Goal: Browse casually

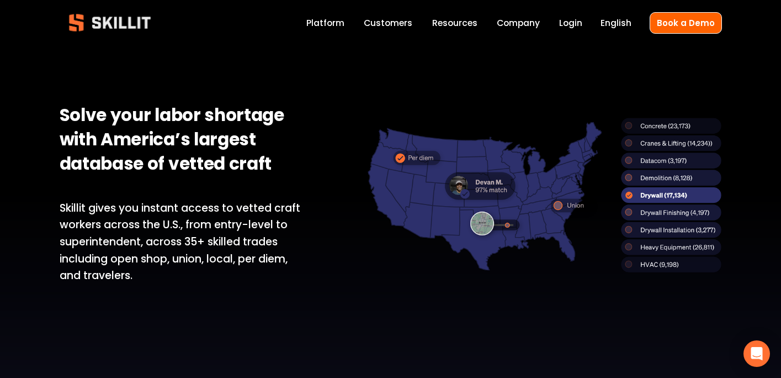
scroll to position [719, 0]
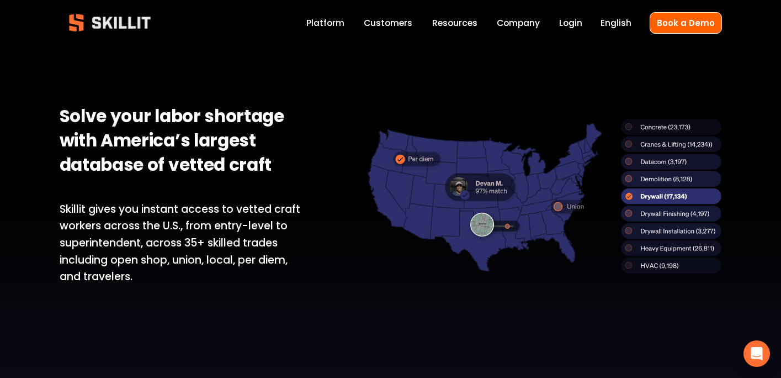
click at [217, 240] on p "Skillit gives you instant access to vetted craft workers across the U.S., from …" at bounding box center [181, 243] width 242 height 85
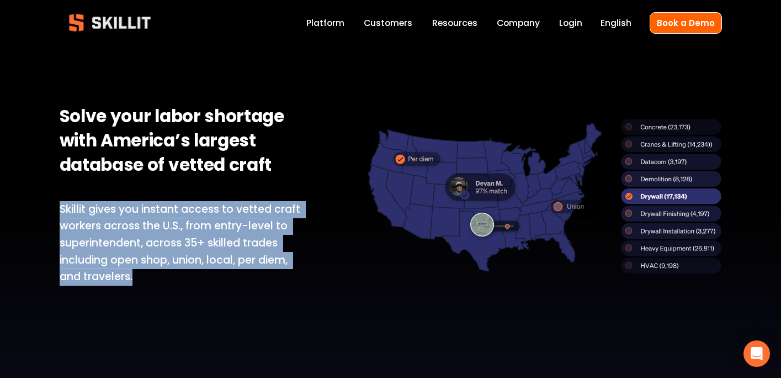
click at [217, 240] on p "Skillit gives you instant access to vetted craft workers across the U.S., from …" at bounding box center [181, 243] width 242 height 85
click at [98, 226] on p "Skillit gives you instant access to vetted craft workers across the U.S., from …" at bounding box center [181, 243] width 242 height 85
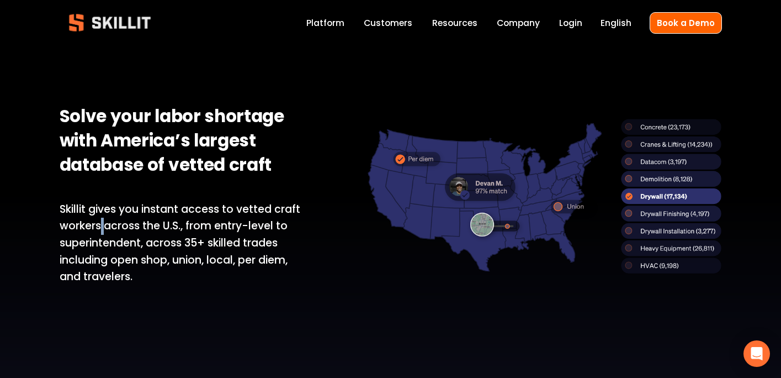
click at [98, 226] on p "Skillit gives you instant access to vetted craft workers across the U.S., from …" at bounding box center [181, 243] width 242 height 85
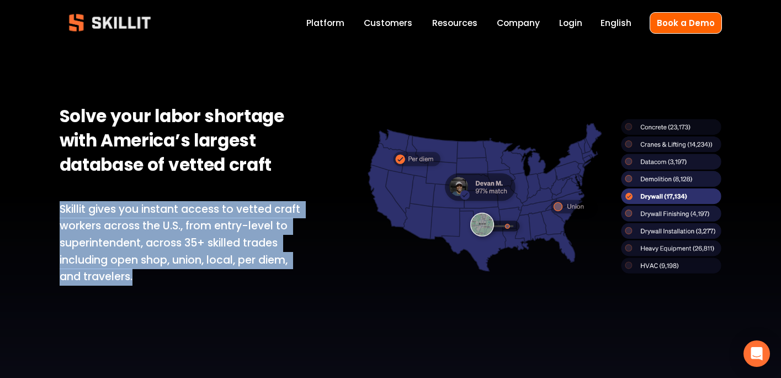
click at [98, 226] on p "Skillit gives you instant access to vetted craft workers across the U.S., from …" at bounding box center [181, 243] width 242 height 85
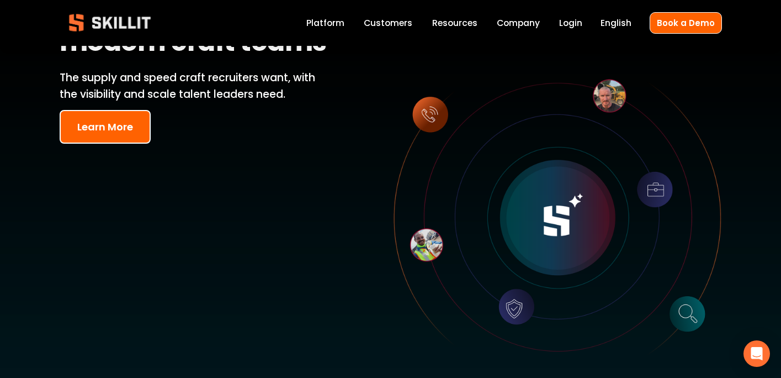
scroll to position [0, 0]
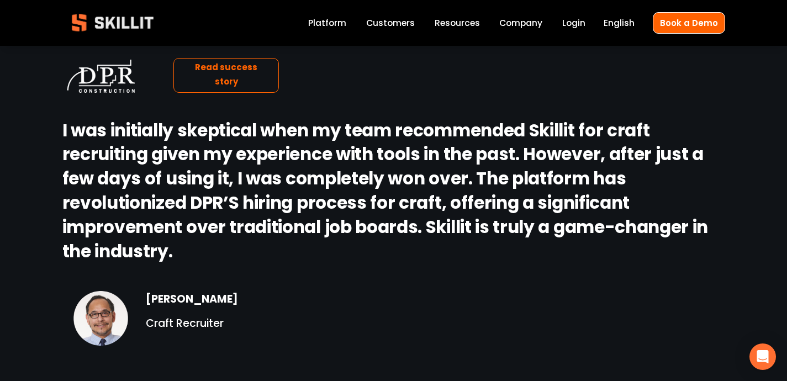
scroll to position [1506, 0]
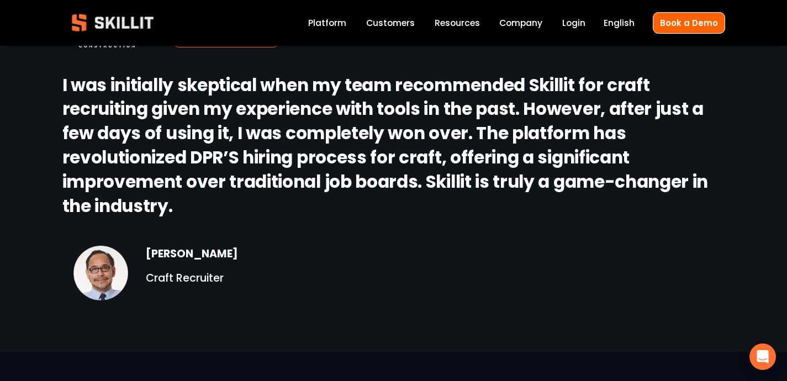
click at [387, 106] on strong "I was initially skeptical when my team recommended Skillit for craft recruiting…" at bounding box center [386, 147] width 649 height 151
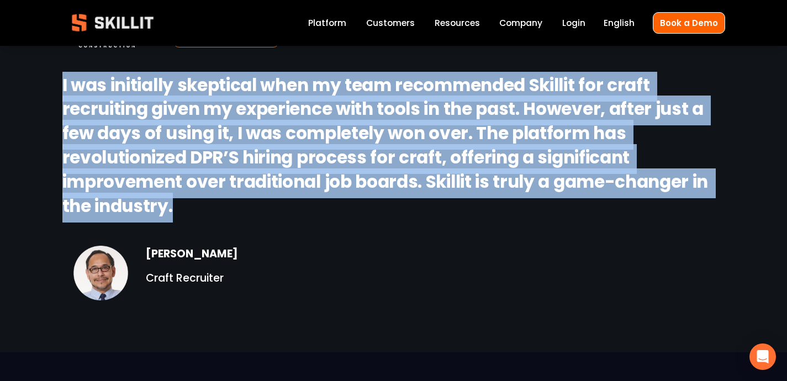
click at [387, 106] on strong "I was initially skeptical when my team recommended Skillit for craft recruiting…" at bounding box center [386, 147] width 649 height 151
click at [389, 109] on strong "I was initially skeptical when my team recommended Skillit for craft recruiting…" at bounding box center [386, 147] width 649 height 151
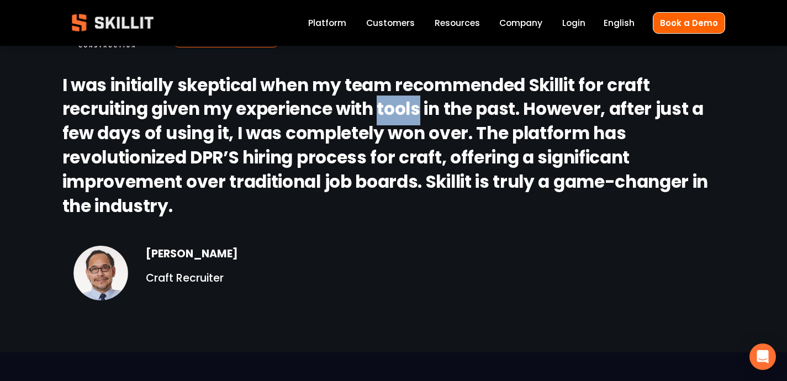
click at [389, 109] on strong "I was initially skeptical when my team recommended Skillit for craft recruiting…" at bounding box center [386, 147] width 649 height 151
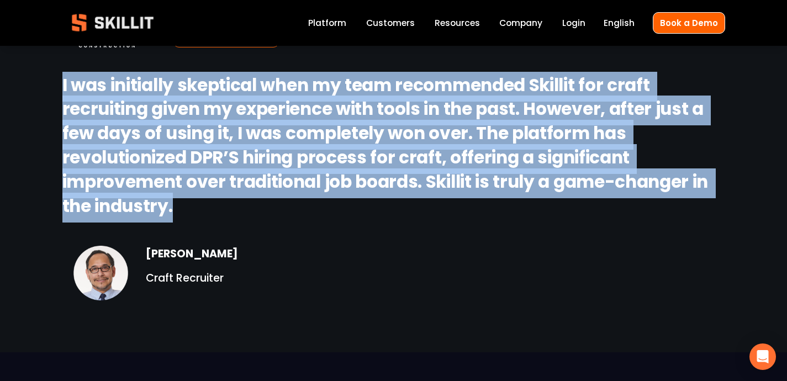
click at [389, 109] on strong "I was initially skeptical when my team recommended Skillit for craft recruiting…" at bounding box center [386, 147] width 649 height 151
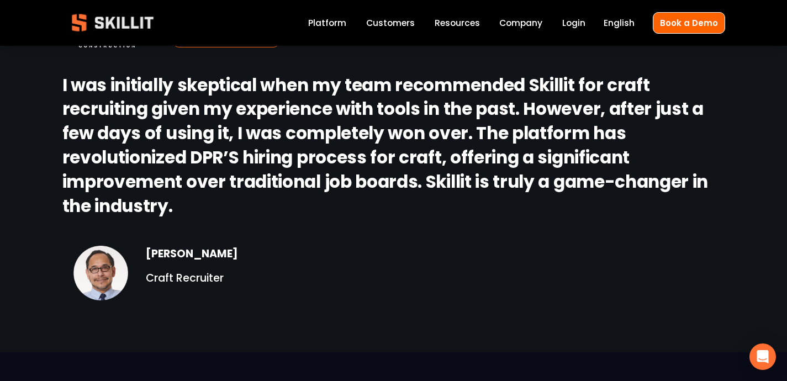
click at [380, 121] on strong "I was initially skeptical when my team recommended Skillit for craft recruiting…" at bounding box center [386, 147] width 649 height 151
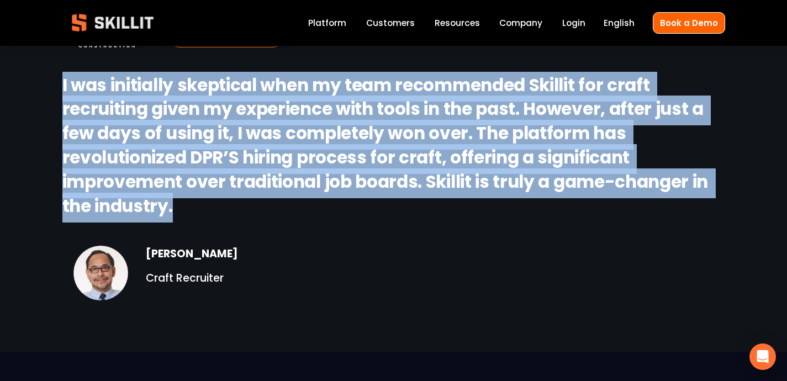
click at [380, 121] on strong "I was initially skeptical when my team recommended Skillit for craft recruiting…" at bounding box center [386, 147] width 649 height 151
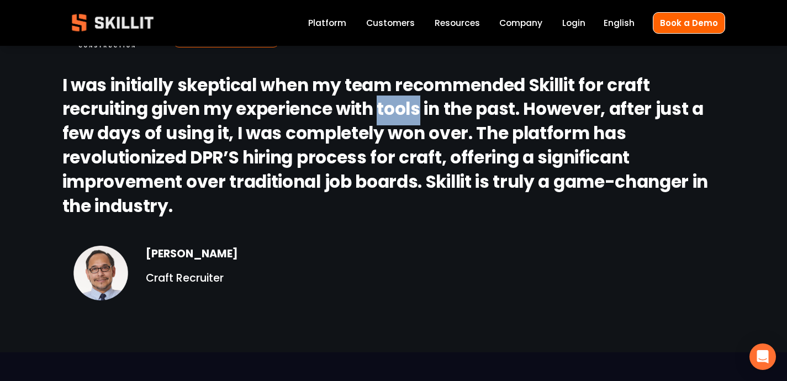
click at [380, 121] on strong "I was initially skeptical when my team recommended Skillit for craft recruiting…" at bounding box center [386, 147] width 649 height 151
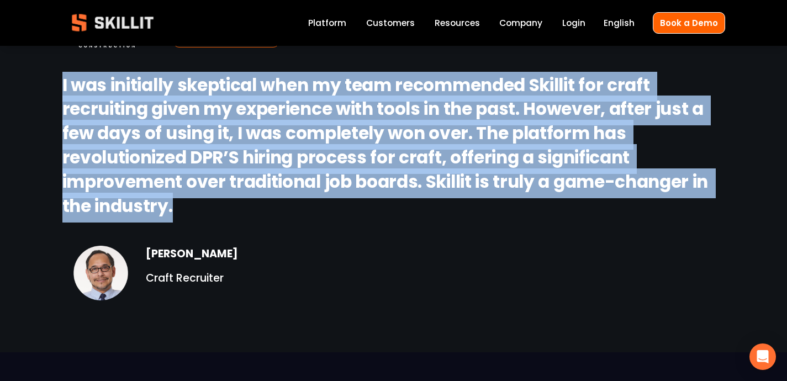
click at [380, 121] on strong "I was initially skeptical when my team recommended Skillit for craft recruiting…" at bounding box center [386, 147] width 649 height 151
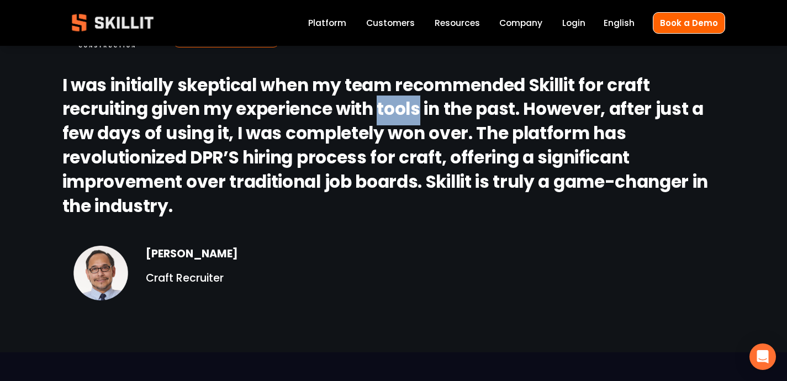
click at [380, 121] on strong "I was initially skeptical when my team recommended Skillit for craft recruiting…" at bounding box center [386, 147] width 649 height 151
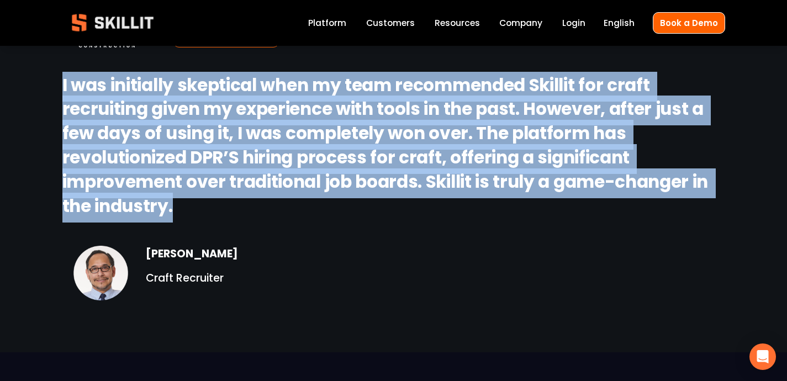
click at [380, 121] on strong "I was initially skeptical when my team recommended Skillit for craft recruiting…" at bounding box center [386, 147] width 649 height 151
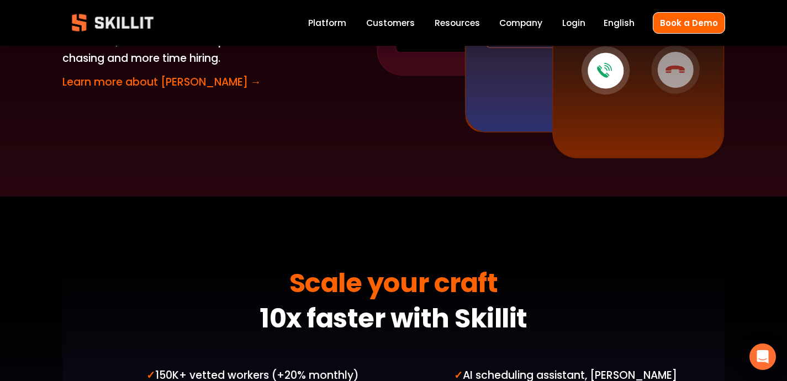
scroll to position [2406, 0]
